Goal: Complete application form

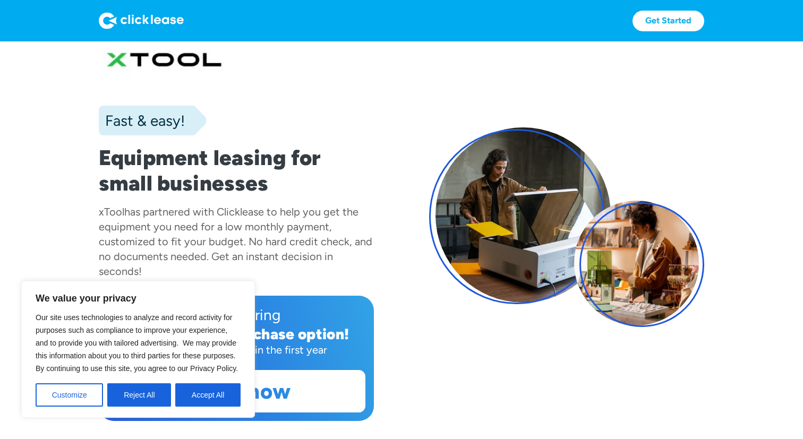
scroll to position [31, 0]
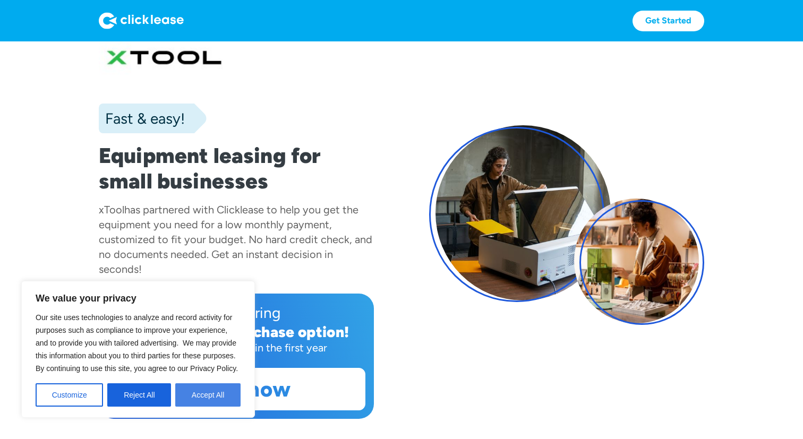
click at [217, 391] on button "Accept All" at bounding box center [207, 394] width 65 height 23
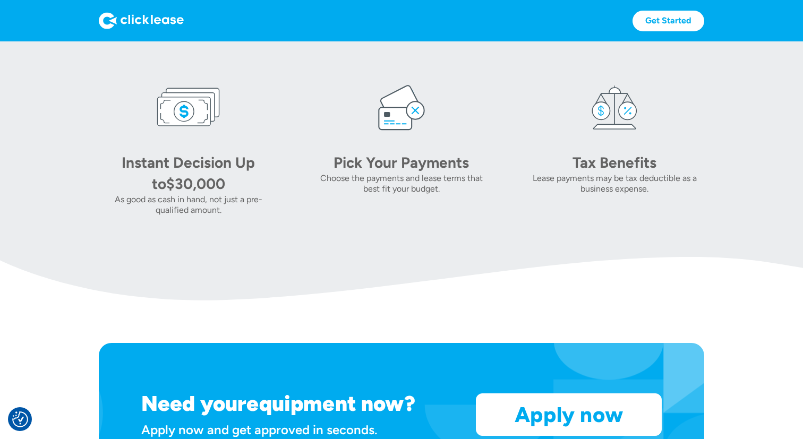
scroll to position [683, 0]
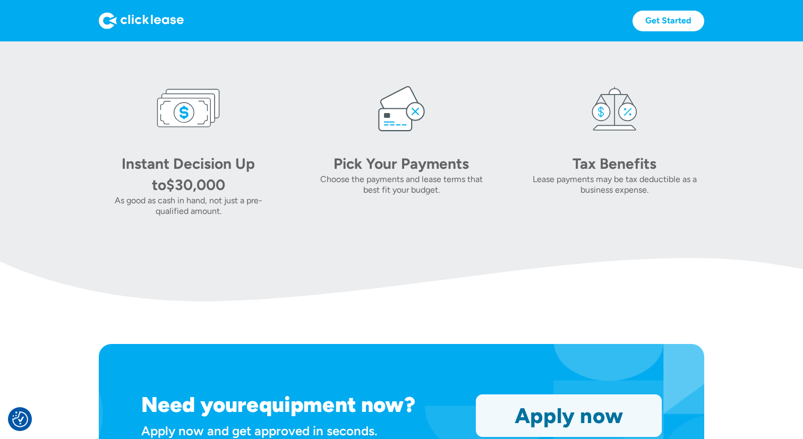
click at [572, 423] on link "Apply now" at bounding box center [568, 415] width 185 height 41
